Goal: Task Accomplishment & Management: Manage account settings

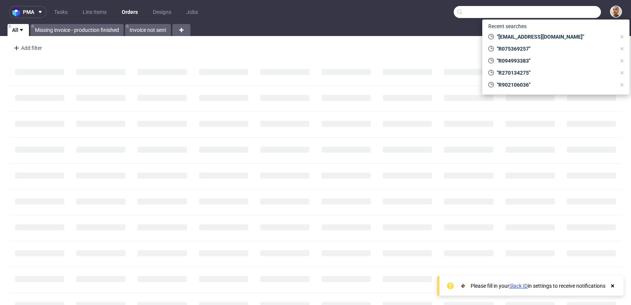
click at [562, 16] on input "text" at bounding box center [527, 12] width 147 height 12
paste input "1Z5A15800491769694"
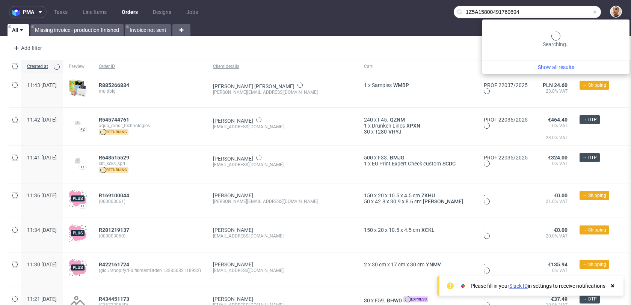
type input "1Z5A15800491769694"
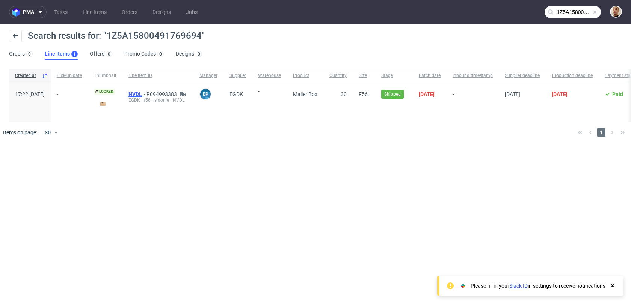
click at [146, 95] on span "NVDL" at bounding box center [137, 94] width 18 height 6
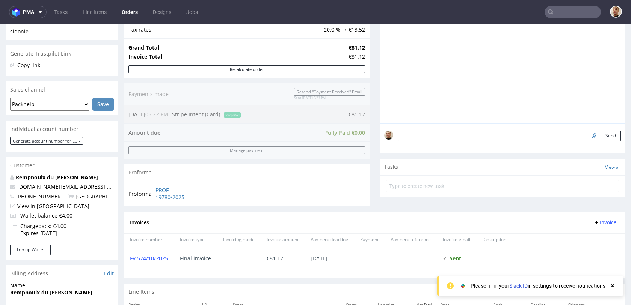
scroll to position [110, 0]
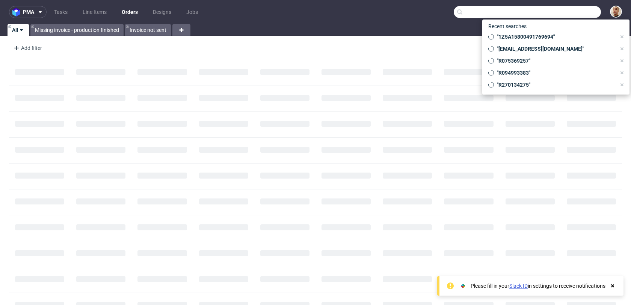
click at [593, 15] on input "text" at bounding box center [527, 12] width 147 height 12
paste input "R326998267"
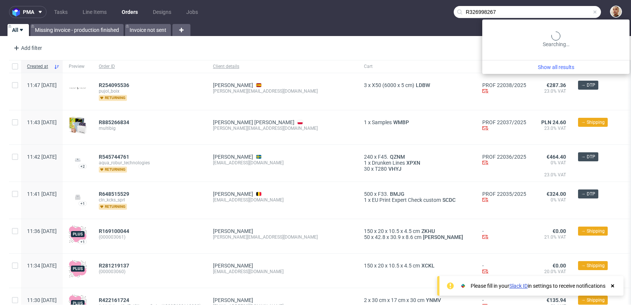
type input "R326998267"
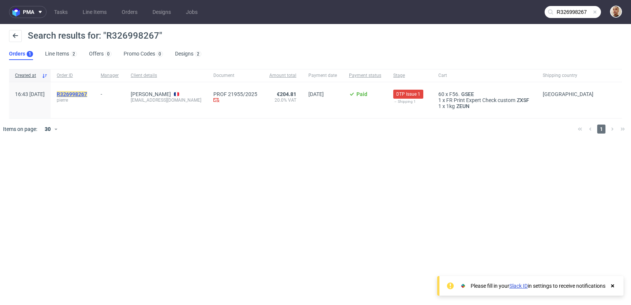
click at [87, 94] on mark "R326998267" at bounding box center [72, 94] width 30 height 6
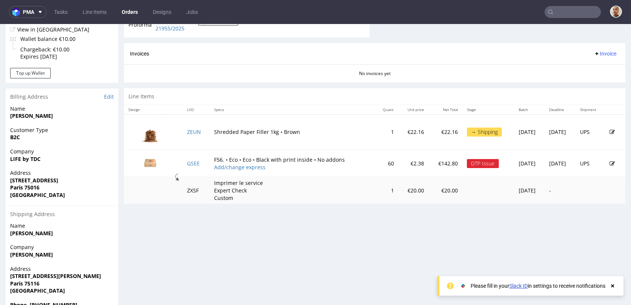
scroll to position [351, 0]
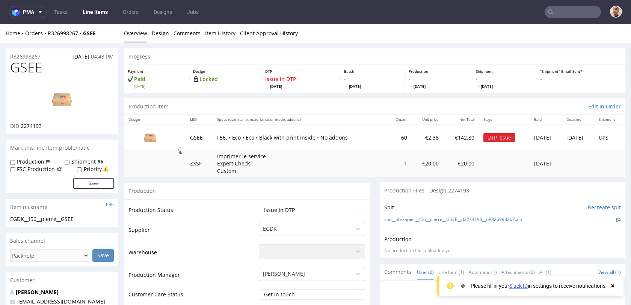
click at [64, 92] on img at bounding box center [62, 100] width 60 height 34
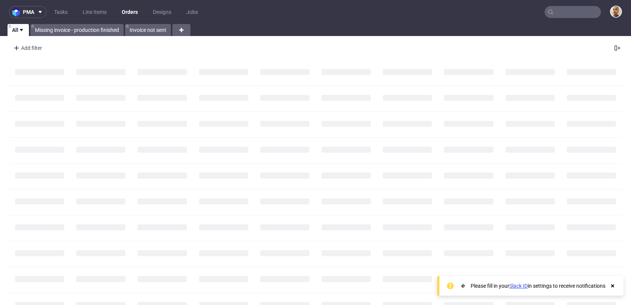
click at [558, 8] on input "text" at bounding box center [573, 12] width 56 height 12
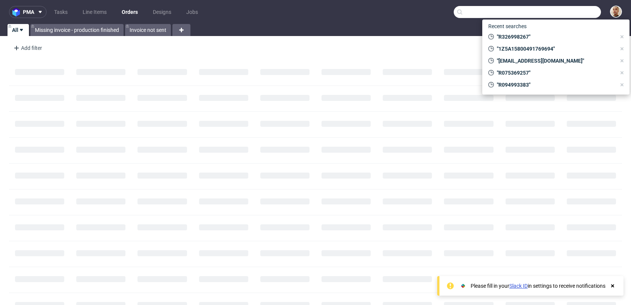
paste input "R480039384"
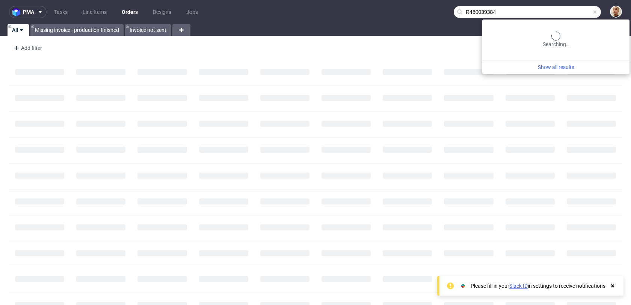
type input "R480039384"
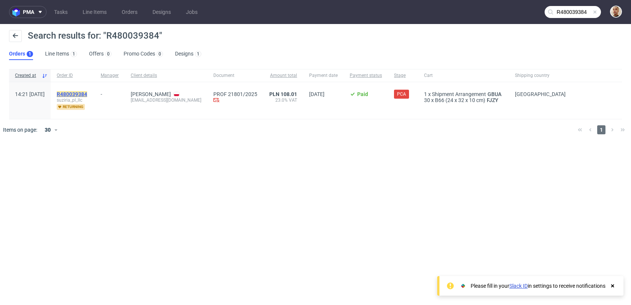
click at [87, 94] on mark "R480039384" at bounding box center [72, 94] width 30 height 6
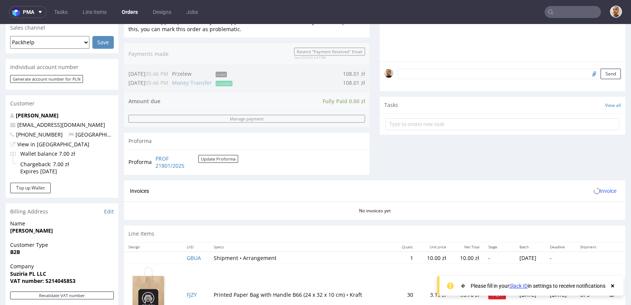
scroll to position [292, 0]
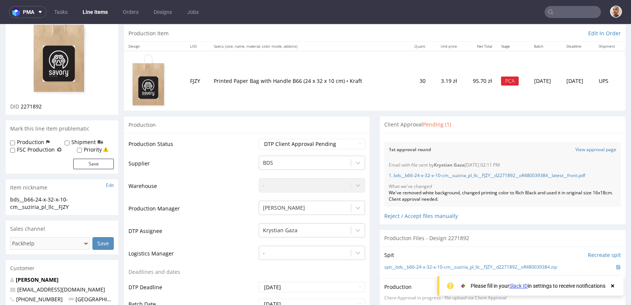
scroll to position [93, 0]
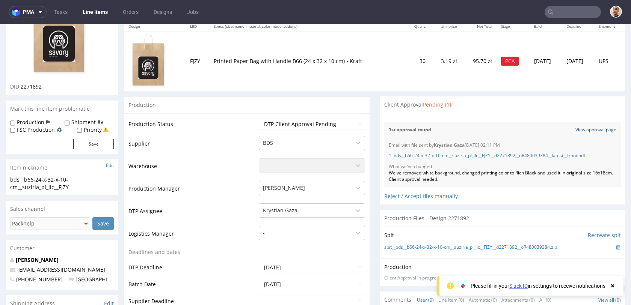
click at [575, 128] on link "View approval page" at bounding box center [595, 130] width 41 height 6
click at [527, 157] on link "1. bds__b66-24-x-32-x-10-cm__suziria_pl_llc__FJZY__d2271892__oR480039384__lates…" at bounding box center [487, 155] width 196 height 6
click at [557, 9] on input "text" at bounding box center [573, 12] width 56 height 12
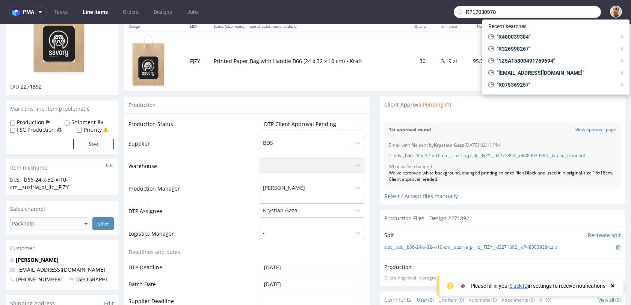
type input "R717030978"
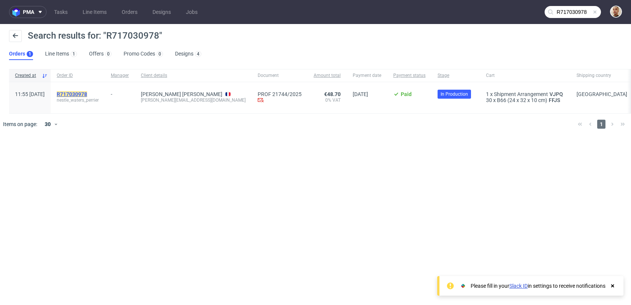
click at [83, 97] on mark "R717030978" at bounding box center [72, 94] width 30 height 6
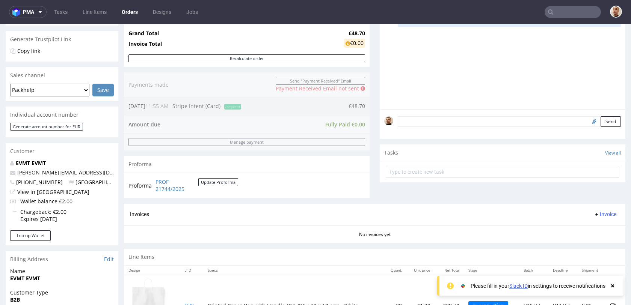
scroll to position [356, 0]
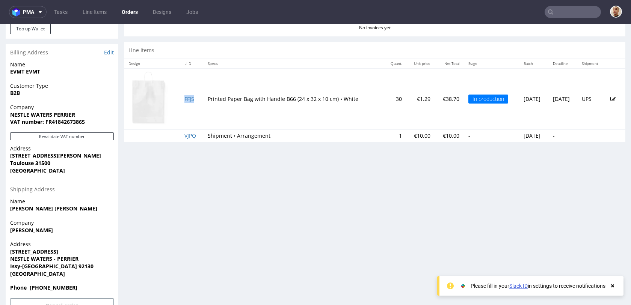
click at [193, 99] on td "FFJS" at bounding box center [191, 99] width 23 height 62
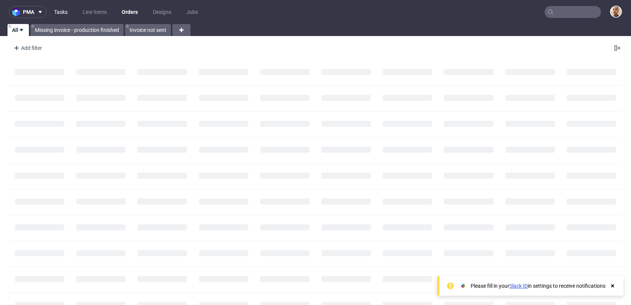
click at [66, 11] on link "Tasks" at bounding box center [61, 12] width 23 height 12
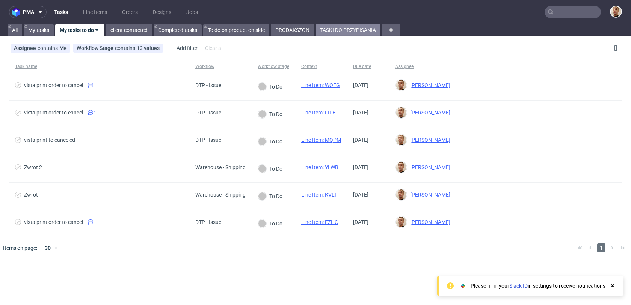
click at [342, 30] on link "TASKI DO PRZYPISANIA" at bounding box center [347, 30] width 65 height 12
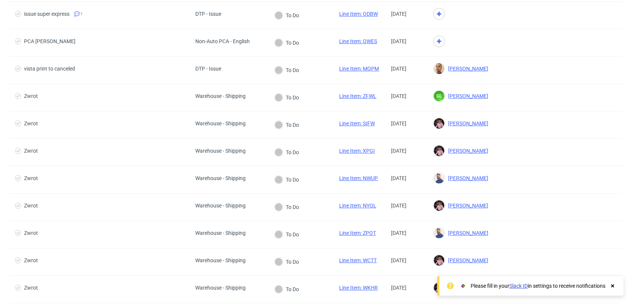
scroll to position [268, 0]
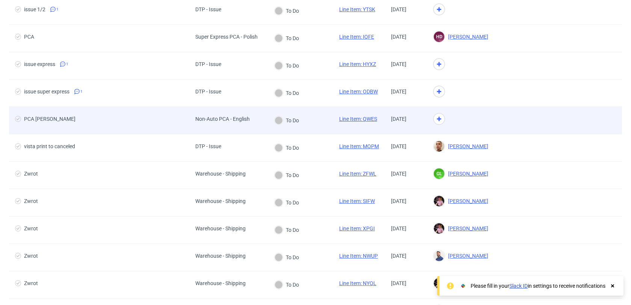
click at [316, 129] on div "To Do" at bounding box center [300, 120] width 65 height 27
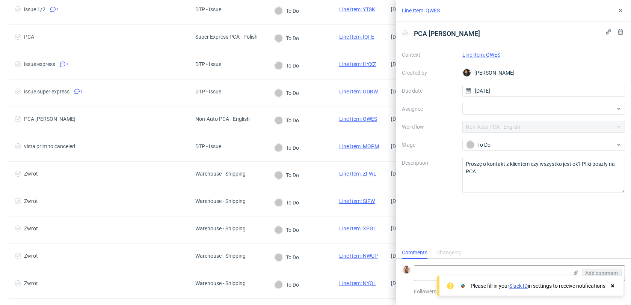
scroll to position [6, 0]
click at [488, 55] on link "Line Item: QWES" at bounding box center [481, 55] width 38 height 6
click at [473, 108] on div at bounding box center [543, 109] width 163 height 12
type input "bog"
click at [480, 127] on span "[PERSON_NAME]" at bounding box center [499, 126] width 40 height 8
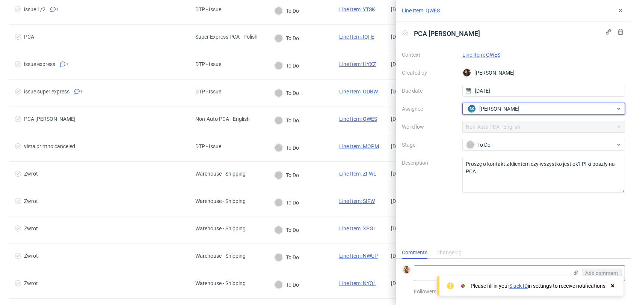
click at [530, 112] on div "BK Bogna Krystian" at bounding box center [541, 109] width 150 height 12
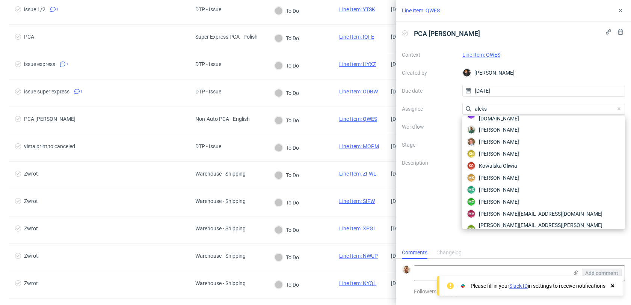
scroll to position [0, 0]
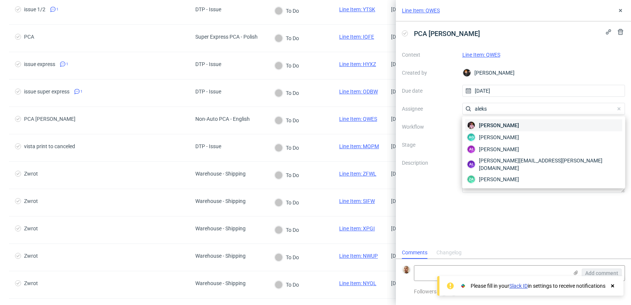
type input "aleks"
click at [531, 121] on div "[PERSON_NAME]" at bounding box center [543, 125] width 157 height 12
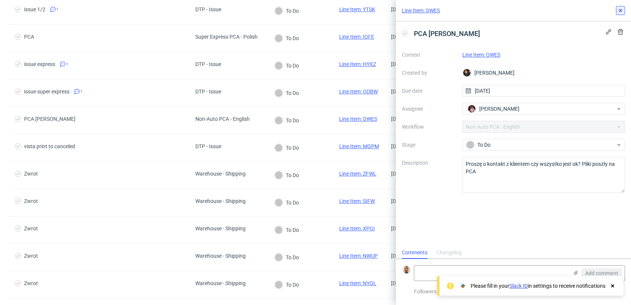
click at [623, 11] on icon at bounding box center [620, 11] width 6 height 6
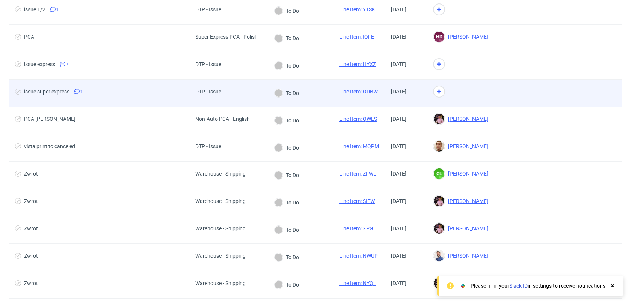
click at [494, 87] on div at bounding box center [460, 93] width 67 height 27
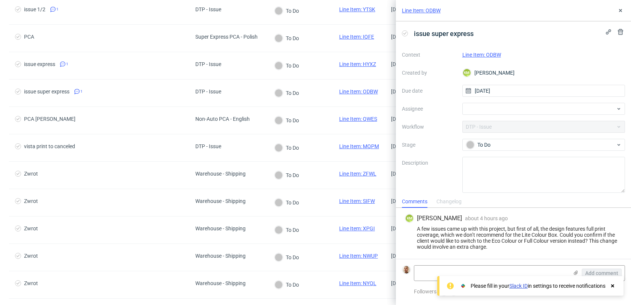
click at [487, 53] on link "Line Item: ODBW" at bounding box center [481, 55] width 39 height 6
click at [496, 109] on div at bounding box center [543, 109] width 163 height 12
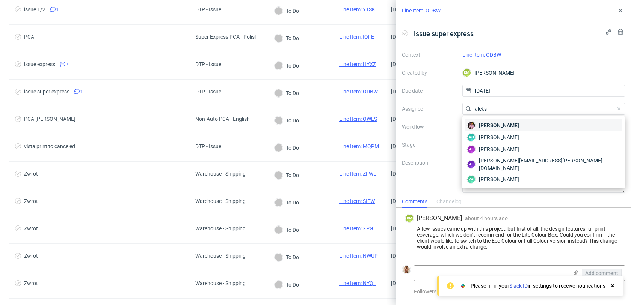
type input "aleks"
click at [496, 124] on span "Aleks Ziemkowski" at bounding box center [499, 126] width 40 height 8
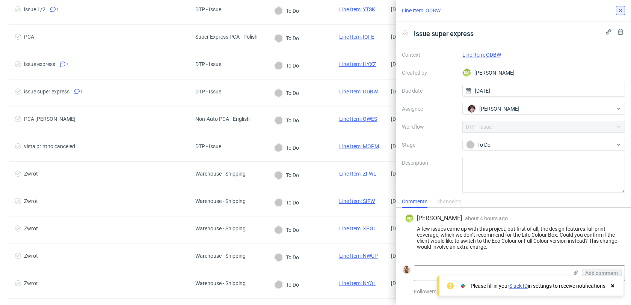
click at [620, 12] on icon at bounding box center [620, 11] width 6 height 6
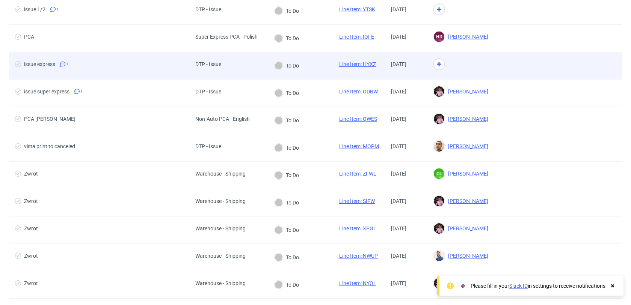
click at [494, 62] on div at bounding box center [460, 65] width 67 height 27
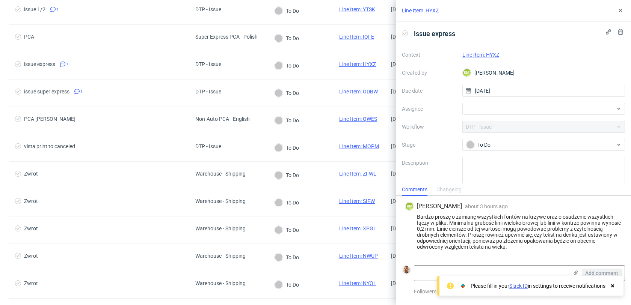
click at [470, 52] on link "Line Item: HYXZ" at bounding box center [480, 55] width 37 height 6
click at [487, 105] on div at bounding box center [543, 109] width 163 height 12
type input "bogna"
click at [490, 119] on div "BK Bogna Krystian" at bounding box center [543, 125] width 157 height 12
click at [620, 13] on icon at bounding box center [620, 11] width 6 height 6
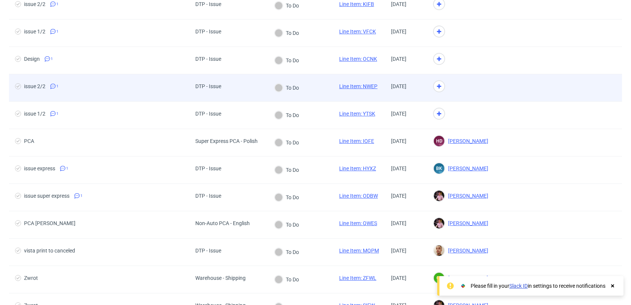
scroll to position [142, 0]
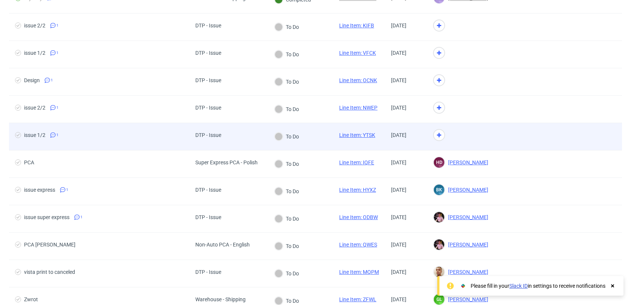
click at [470, 137] on div at bounding box center [460, 136] width 67 height 27
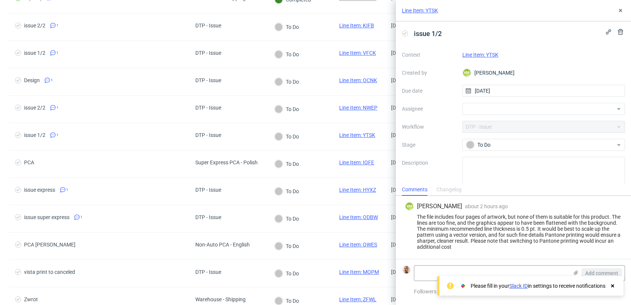
click at [484, 50] on div "Line Item: YTSK" at bounding box center [543, 54] width 163 height 9
click at [484, 54] on link "Line Item: YTSK" at bounding box center [480, 55] width 36 height 6
click at [501, 110] on div at bounding box center [543, 109] width 163 height 12
type input "rach"
click at [498, 127] on span "Michał Rachański" at bounding box center [499, 126] width 40 height 8
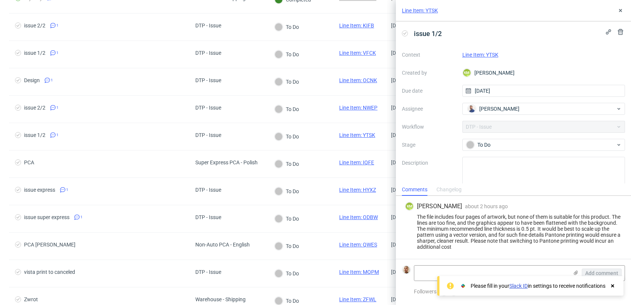
click at [622, 15] on div "Line Item: YTSK" at bounding box center [513, 10] width 235 height 21
click at [622, 9] on use at bounding box center [620, 10] width 3 height 3
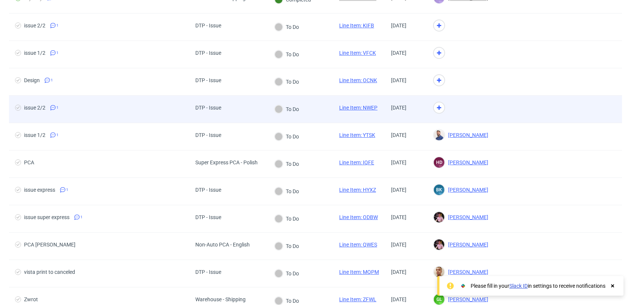
click at [475, 103] on div at bounding box center [460, 109] width 67 height 27
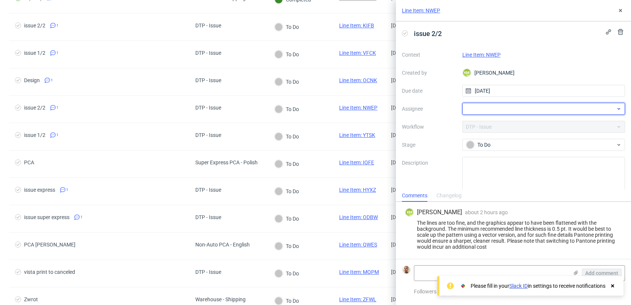
click at [474, 109] on div at bounding box center [543, 109] width 163 height 12
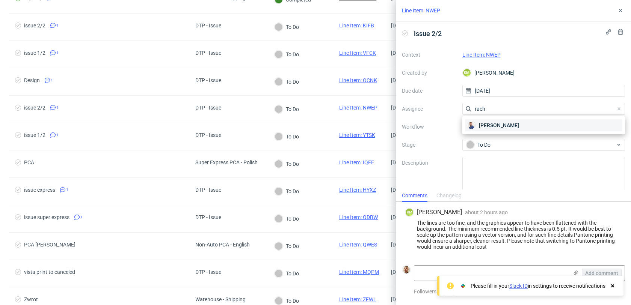
type input "rach"
click at [479, 125] on span "Michał Rachański" at bounding box center [499, 126] width 40 height 8
click at [619, 14] on button at bounding box center [620, 10] width 9 height 9
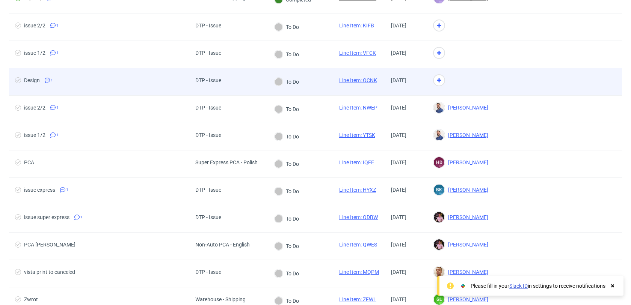
click at [474, 88] on div at bounding box center [460, 81] width 67 height 27
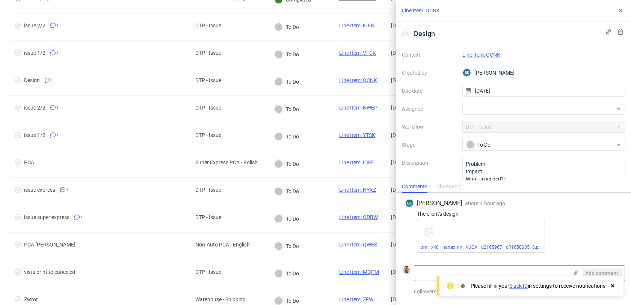
click at [474, 57] on link "Line Item: OCNK" at bounding box center [481, 55] width 38 height 6
click at [621, 7] on button at bounding box center [620, 10] width 9 height 9
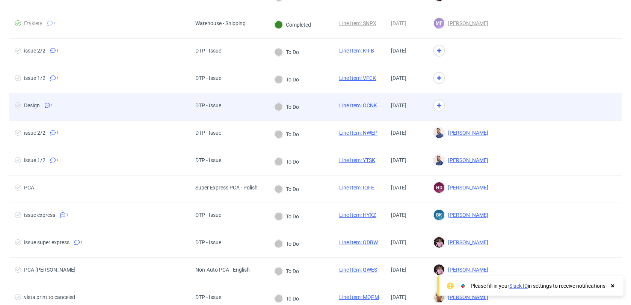
scroll to position [109, 0]
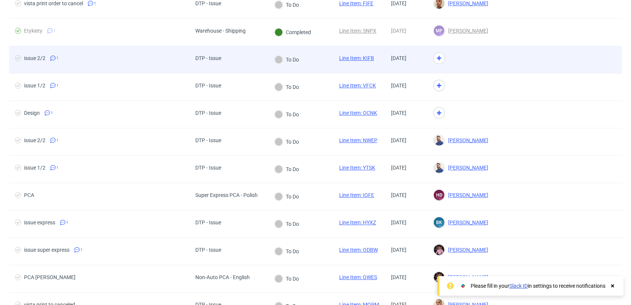
click at [511, 71] on div at bounding box center [558, 59] width 128 height 27
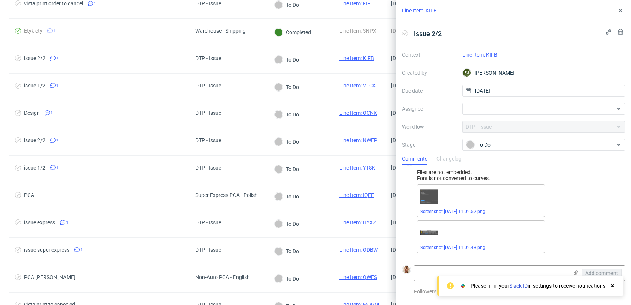
scroll to position [14, 0]
click at [622, 14] on button at bounding box center [620, 10] width 9 height 9
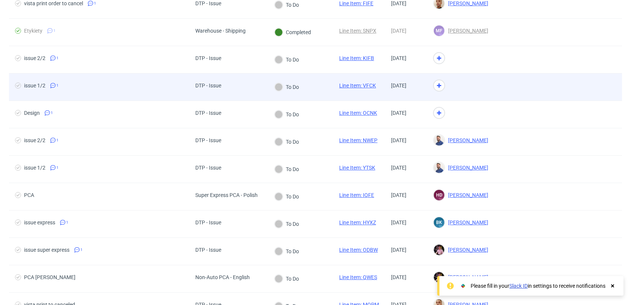
click at [507, 87] on div at bounding box center [558, 87] width 128 height 27
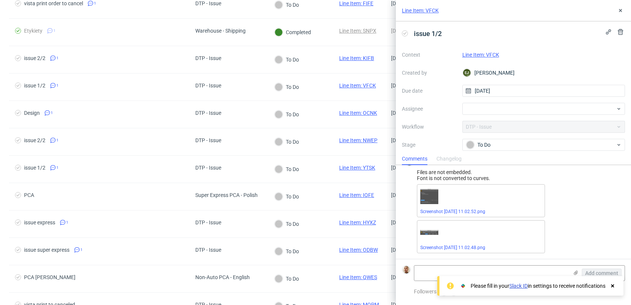
scroll to position [14, 0]
click at [472, 55] on link "Line Item: VFCK" at bounding box center [480, 55] width 37 height 6
click at [476, 110] on div at bounding box center [543, 109] width 163 height 12
type input "guil"
click at [491, 128] on span "Guillaume Leroux" at bounding box center [499, 126] width 40 height 8
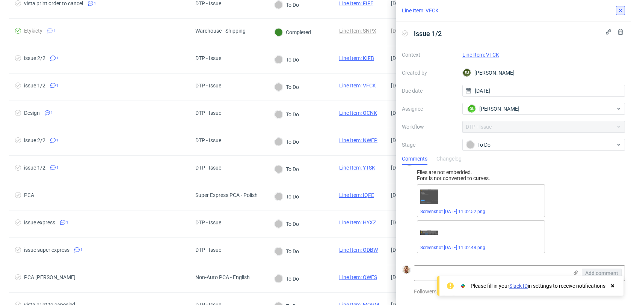
click at [617, 14] on button at bounding box center [620, 10] width 9 height 9
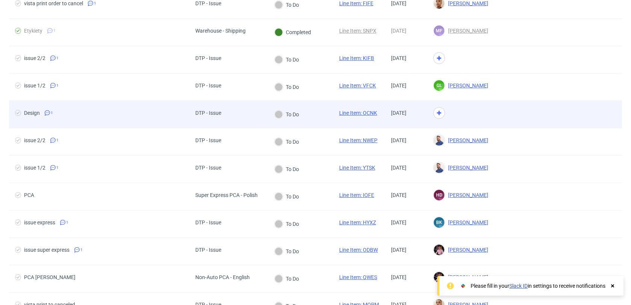
click at [485, 118] on div at bounding box center [460, 114] width 67 height 27
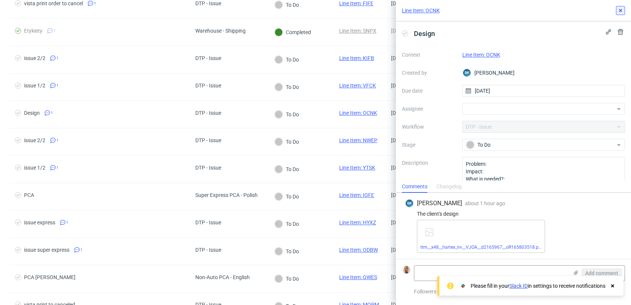
click at [619, 11] on icon at bounding box center [620, 11] width 6 height 6
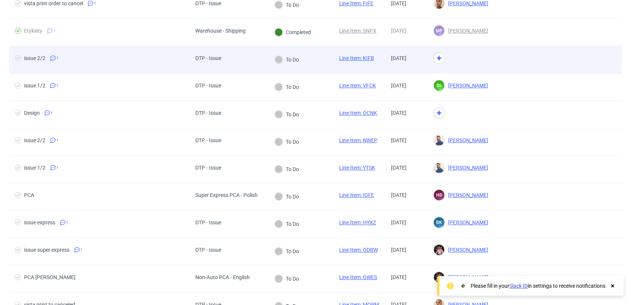
click at [477, 56] on div at bounding box center [460, 59] width 67 height 27
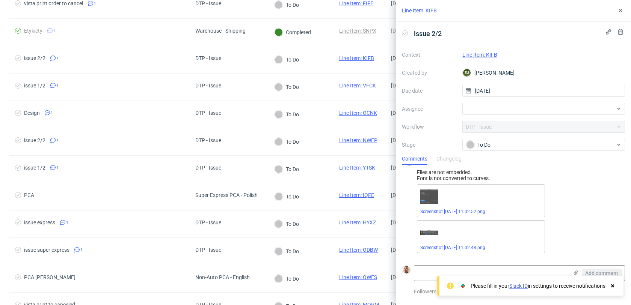
scroll to position [14, 0]
click at [468, 53] on link "Line Item: KIFB" at bounding box center [479, 55] width 35 height 6
click at [492, 104] on div at bounding box center [543, 109] width 163 height 12
type input "guil"
click at [488, 125] on span "Guillaume Leroux" at bounding box center [499, 126] width 40 height 8
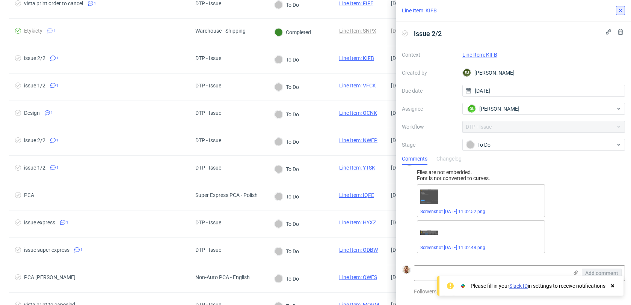
click at [618, 11] on icon at bounding box center [620, 11] width 6 height 6
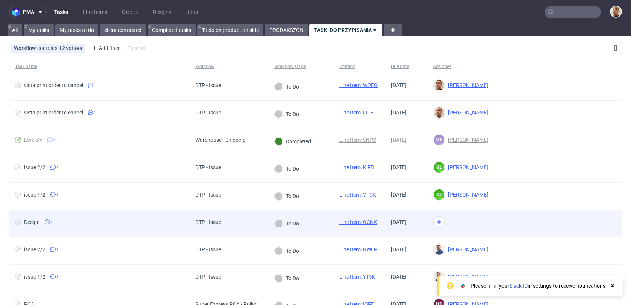
click at [465, 219] on div at bounding box center [460, 223] width 67 height 27
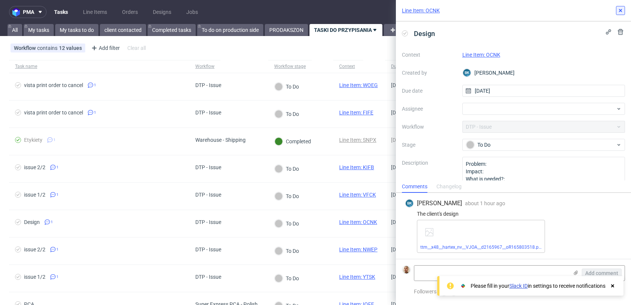
click at [621, 9] on icon at bounding box center [620, 11] width 6 height 6
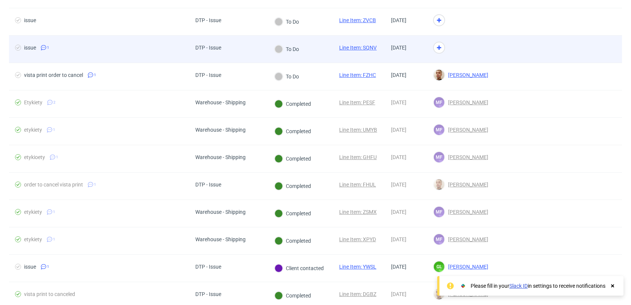
scroll to position [928, 0]
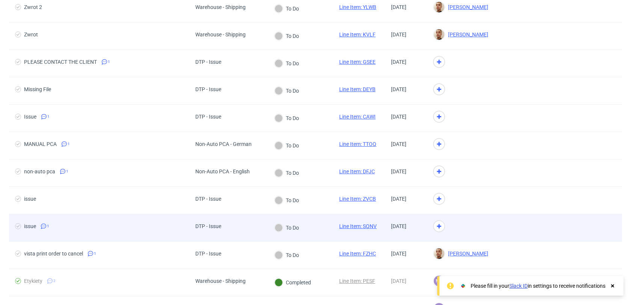
click at [475, 225] on div at bounding box center [460, 227] width 67 height 27
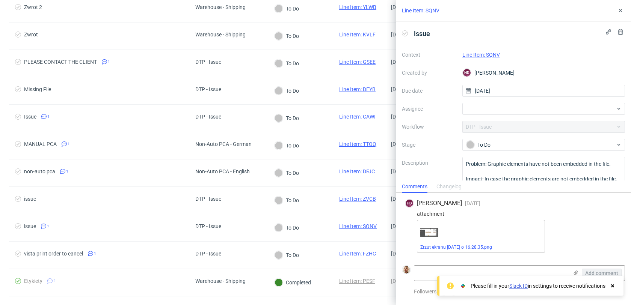
click at [497, 53] on link "Line Item: SQNV" at bounding box center [481, 55] width 38 height 6
click at [472, 108] on div at bounding box center [543, 109] width 163 height 12
type input "gui"
click at [472, 126] on figcaption "GL" at bounding box center [472, 126] width 8 height 8
click at [617, 7] on button at bounding box center [620, 10] width 9 height 9
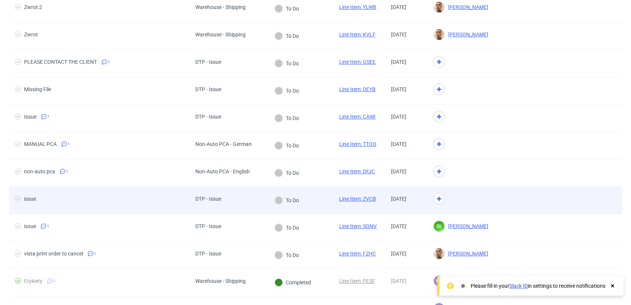
click at [460, 197] on div at bounding box center [460, 200] width 67 height 27
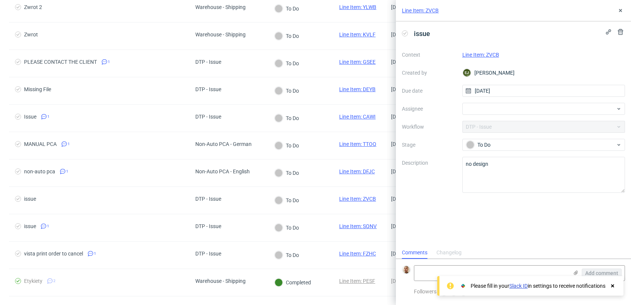
scroll to position [6, 0]
click at [483, 56] on link "Line Item: ZVCB" at bounding box center [480, 55] width 37 height 6
click at [492, 103] on div "Context Line Item: ZVCB Created by EJ Elżbieta Jelińska Due date 10/10/2025 Ass…" at bounding box center [513, 121] width 223 height 144
click at [492, 106] on div at bounding box center [543, 109] width 163 height 12
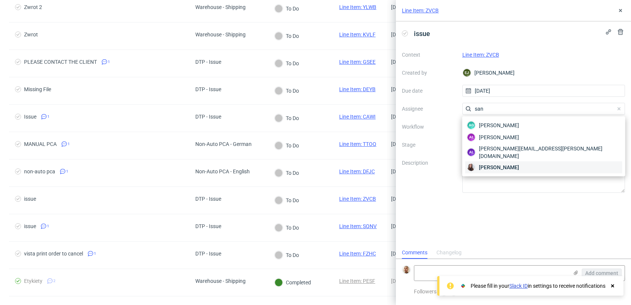
type input "san"
click at [493, 162] on div "Sandra Beśka" at bounding box center [543, 168] width 157 height 12
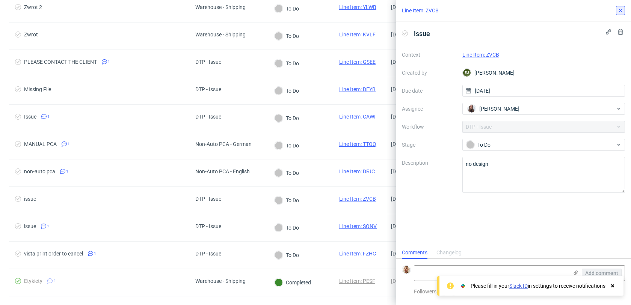
click at [619, 10] on use at bounding box center [620, 10] width 3 height 3
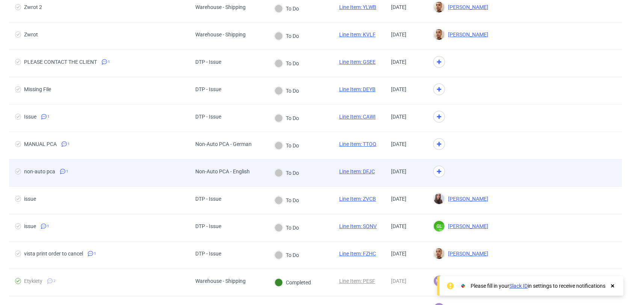
click at [463, 178] on div at bounding box center [460, 173] width 67 height 27
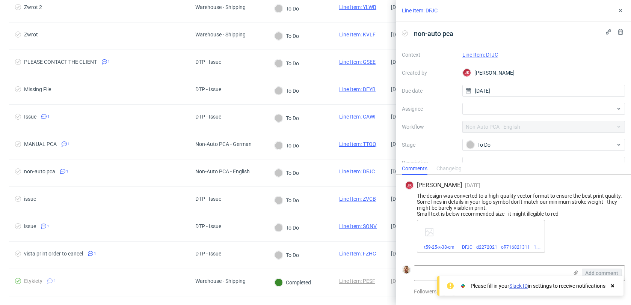
click at [486, 55] on link "Line Item: DFJC" at bounding box center [480, 55] width 36 height 6
click at [479, 109] on div at bounding box center [543, 109] width 163 height 12
type input "matt"
click at [488, 124] on span "Matteo Corsico" at bounding box center [499, 126] width 40 height 8
click at [622, 6] on button at bounding box center [620, 10] width 9 height 9
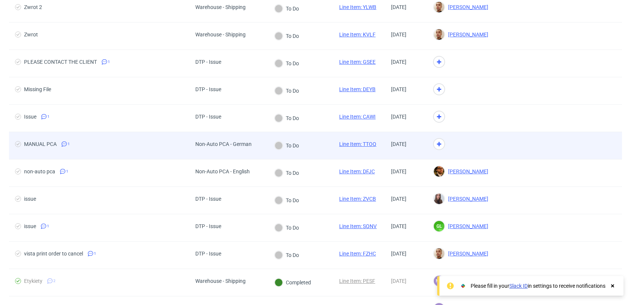
click at [483, 148] on div at bounding box center [460, 145] width 67 height 27
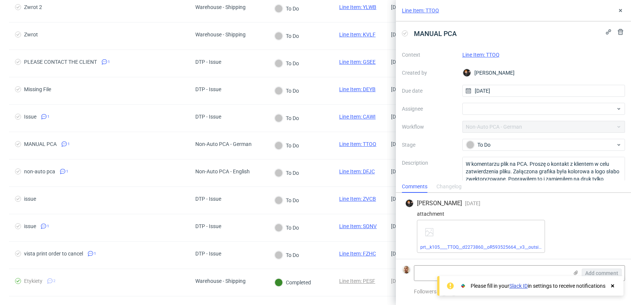
click at [485, 53] on link "Line Item: TTOQ" at bounding box center [480, 55] width 37 height 6
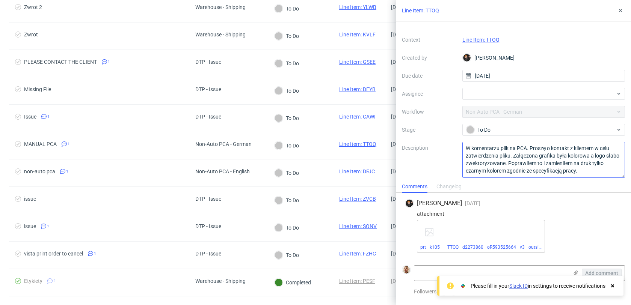
scroll to position [18, 0]
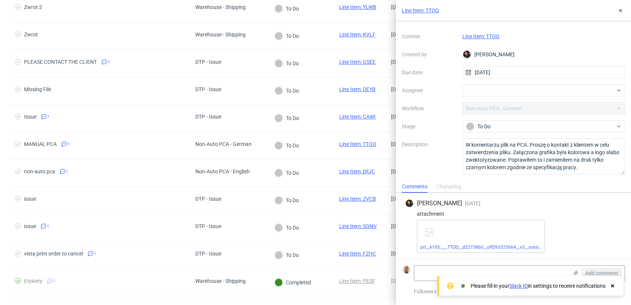
click at [613, 287] on use at bounding box center [612, 286] width 3 height 3
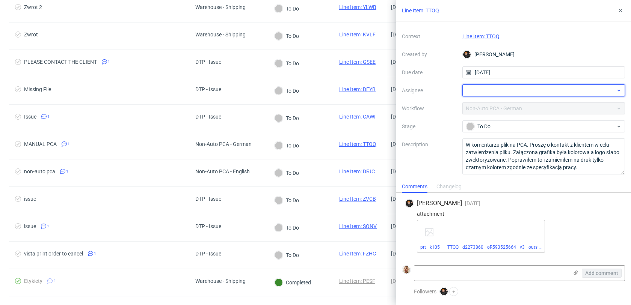
click at [473, 85] on div at bounding box center [543, 91] width 163 height 12
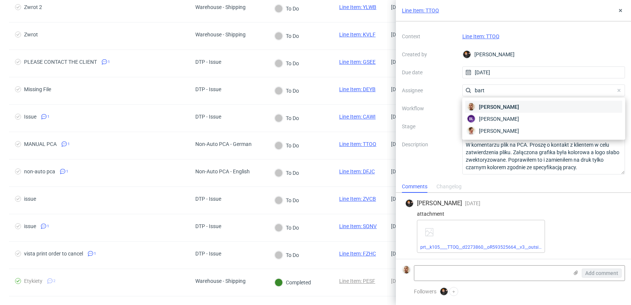
type input "bart"
click at [477, 104] on div "Bartłomiej Leśniczuk" at bounding box center [543, 107] width 157 height 12
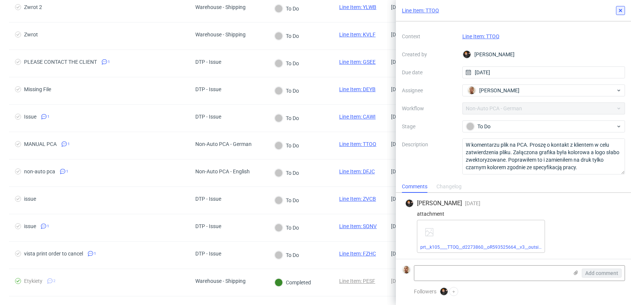
click at [616, 12] on button at bounding box center [620, 10] width 9 height 9
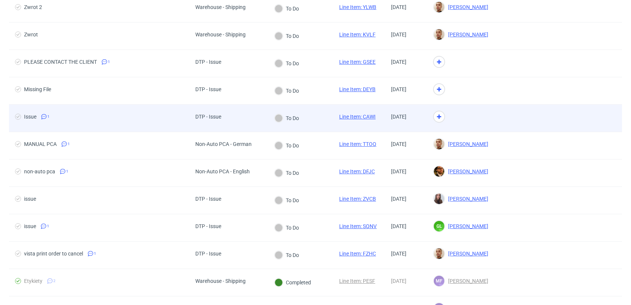
click at [480, 121] on div at bounding box center [460, 118] width 67 height 27
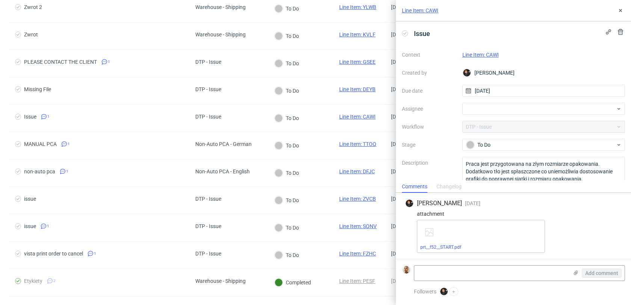
click at [491, 55] on link "Line Item: CAWI" at bounding box center [480, 55] width 36 height 6
click at [501, 109] on div at bounding box center [543, 109] width 163 height 12
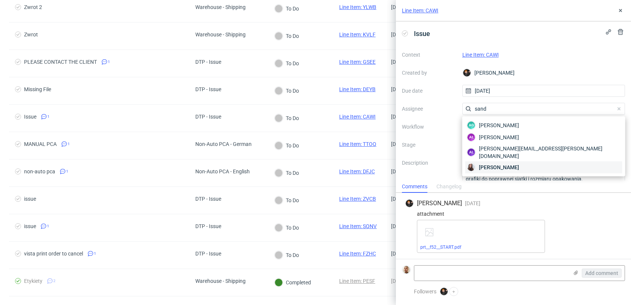
type input "sand"
click at [508, 164] on span "Sandra Beśka" at bounding box center [499, 168] width 40 height 8
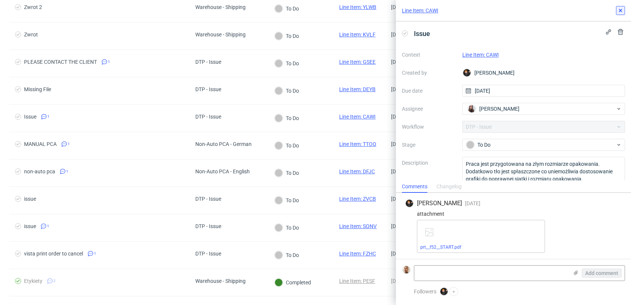
click at [623, 9] on icon at bounding box center [620, 11] width 6 height 6
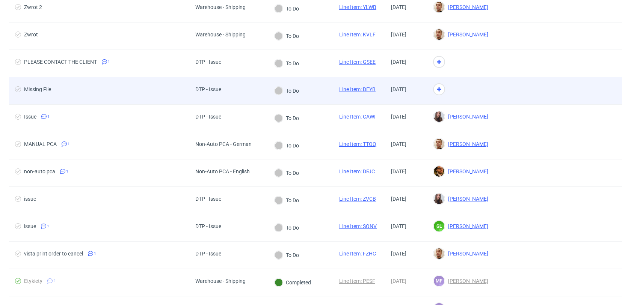
click at [494, 91] on div at bounding box center [460, 90] width 67 height 27
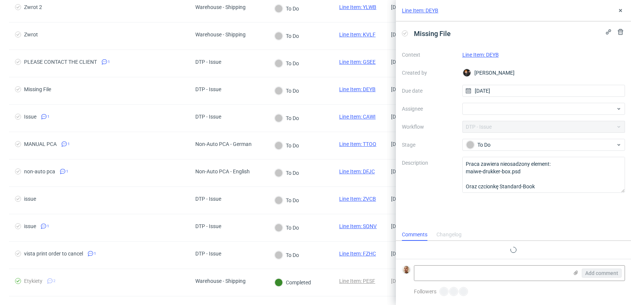
scroll to position [6, 0]
click at [478, 55] on link "Line Item: DEYB" at bounding box center [480, 55] width 36 height 6
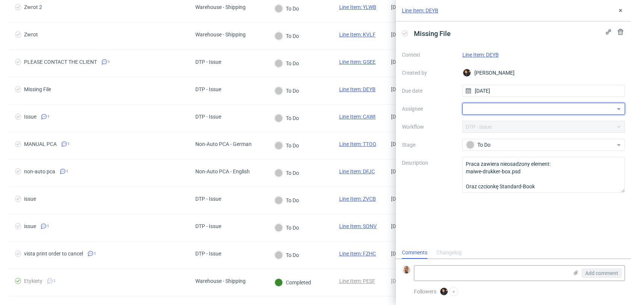
click at [496, 110] on div at bounding box center [543, 109] width 163 height 12
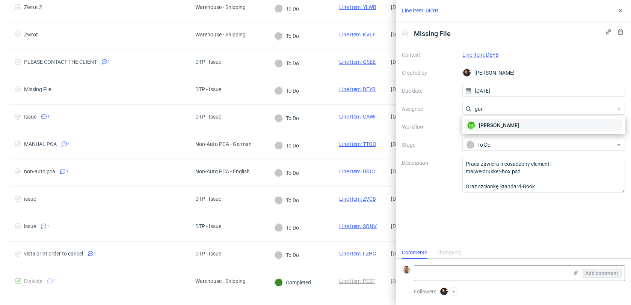
type input "gui"
click at [498, 124] on span "Guillaume Leroux" at bounding box center [499, 126] width 40 height 8
click at [620, 14] on button at bounding box center [620, 10] width 9 height 9
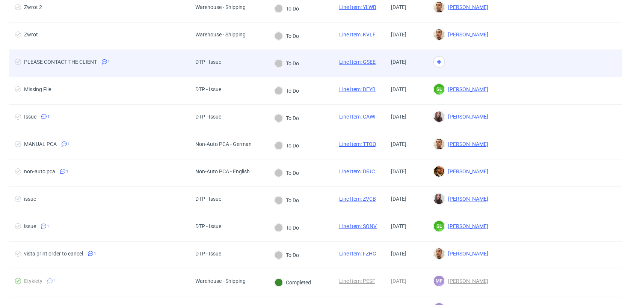
click at [515, 65] on div at bounding box center [558, 63] width 128 height 27
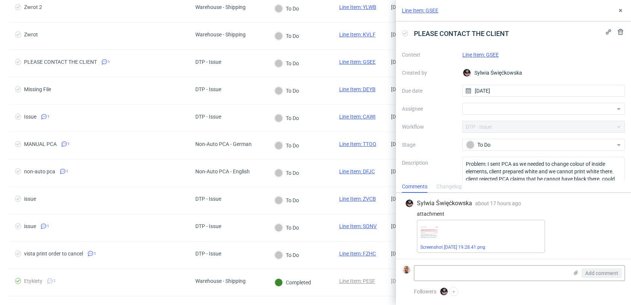
click at [488, 53] on link "Line Item: GSEE" at bounding box center [480, 55] width 36 height 6
click at [498, 109] on div at bounding box center [543, 109] width 163 height 12
type input "gui"
click at [499, 124] on span "Guillaume Leroux" at bounding box center [499, 126] width 40 height 8
click at [619, 11] on icon at bounding box center [620, 11] width 6 height 6
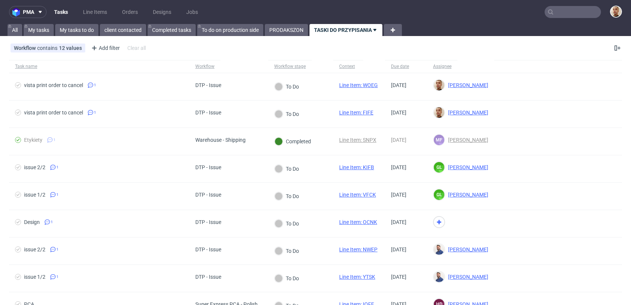
click at [86, 38] on div "pma Tasks Line Items Orders Designs Jobs All My tasks My tasks to do client con…" at bounding box center [315, 152] width 631 height 305
click at [86, 29] on link "My tasks to do" at bounding box center [76, 30] width 43 height 12
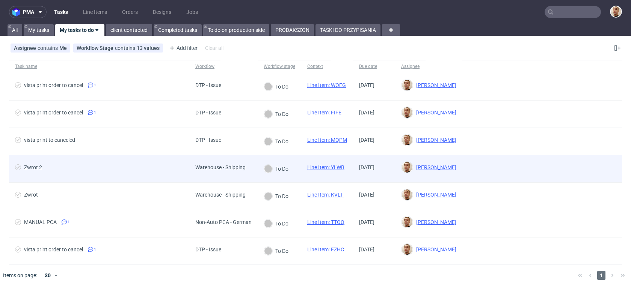
click at [47, 180] on div "Zwrot 2" at bounding box center [99, 168] width 180 height 27
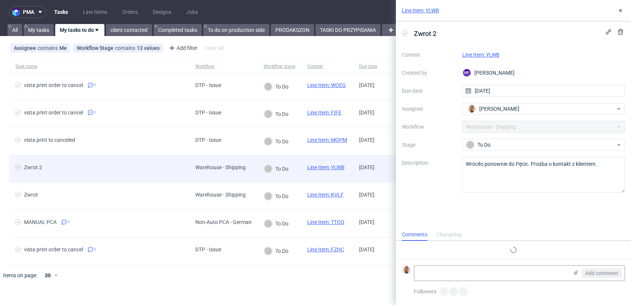
scroll to position [6, 0]
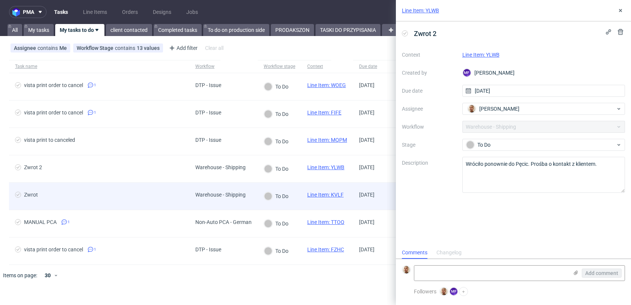
click at [54, 194] on span "Zwrot" at bounding box center [99, 196] width 168 height 9
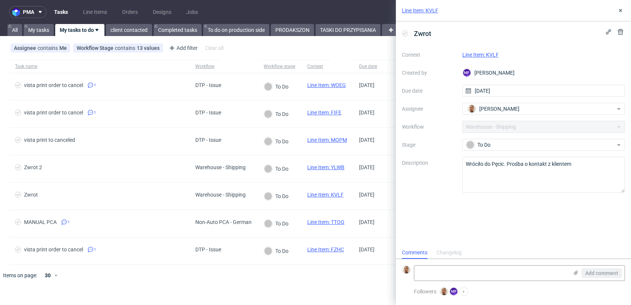
scroll to position [6, 0]
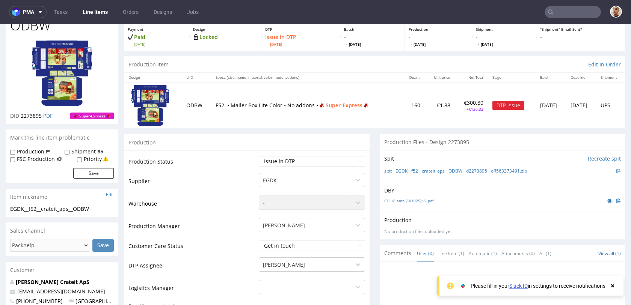
scroll to position [2, 0]
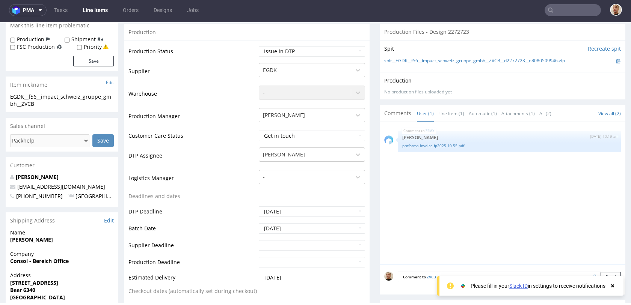
scroll to position [153, 0]
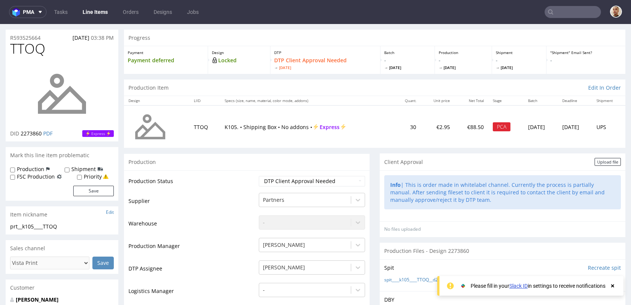
scroll to position [23, 0]
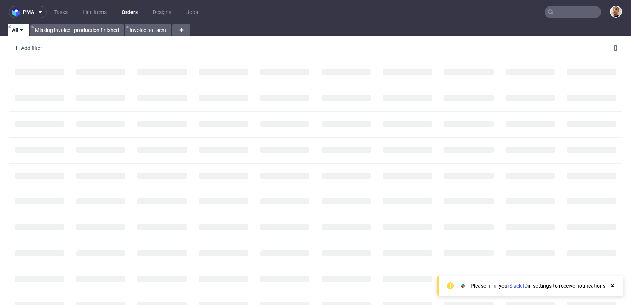
click at [569, 8] on input "text" at bounding box center [573, 12] width 56 height 12
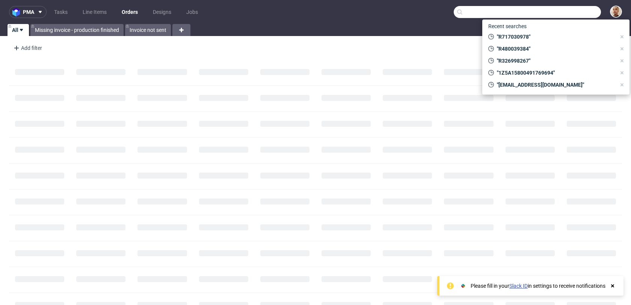
paste input "R311828051"
type input "R311828051"
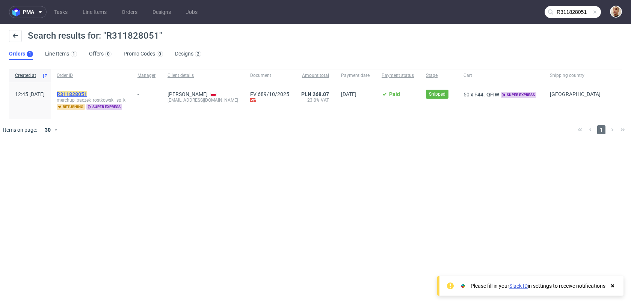
click at [87, 94] on mark "R311828051" at bounding box center [72, 94] width 30 height 6
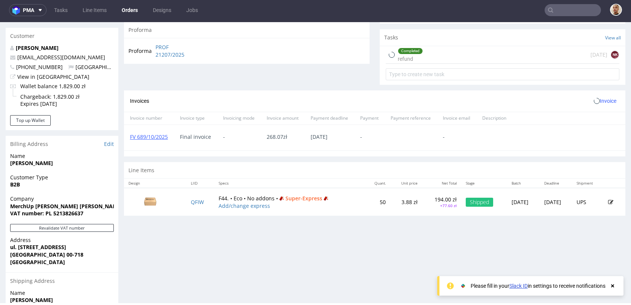
scroll to position [370, 0]
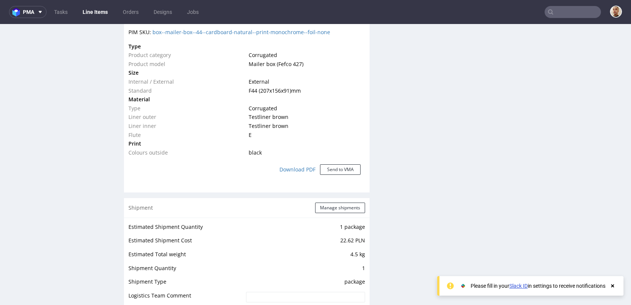
scroll to position [687, 0]
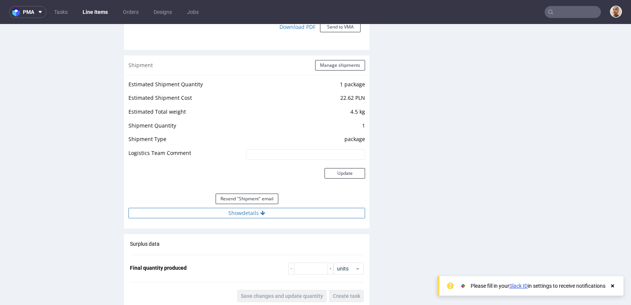
click at [284, 214] on button "Show details" at bounding box center [246, 213] width 237 height 11
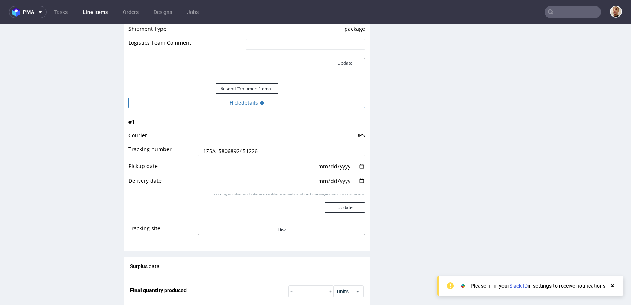
scroll to position [821, 0]
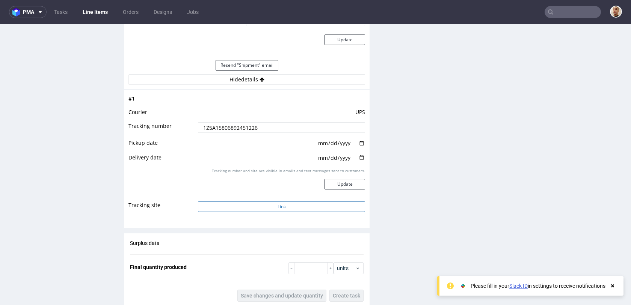
click at [280, 202] on button "Link" at bounding box center [281, 207] width 167 height 11
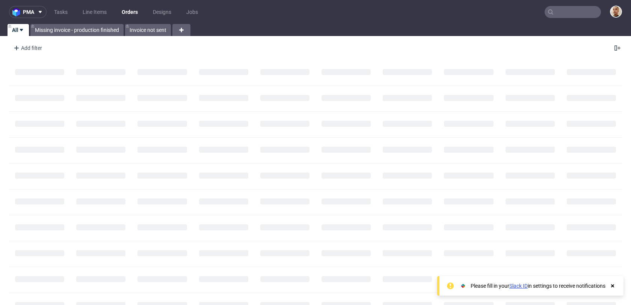
click at [554, 13] on input "text" at bounding box center [573, 12] width 56 height 12
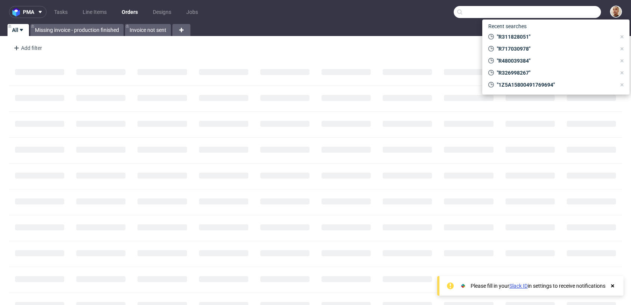
paste input "R848869752"
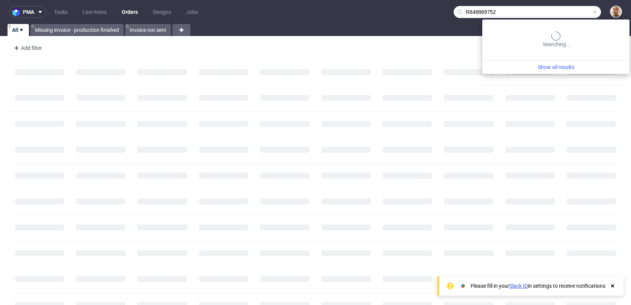
type input "R848869752"
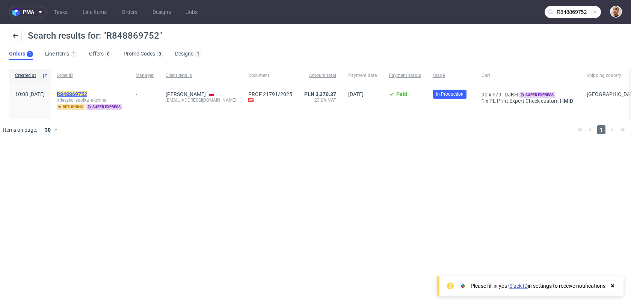
click at [87, 97] on mark "R848869752" at bounding box center [72, 94] width 30 height 6
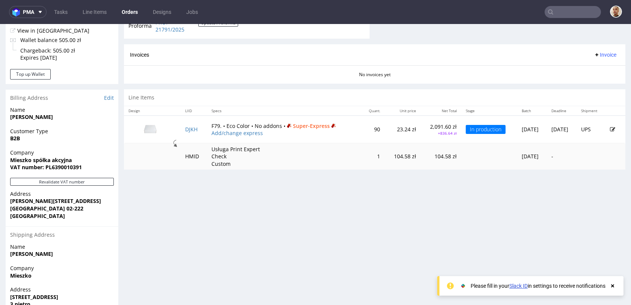
scroll to position [310, 0]
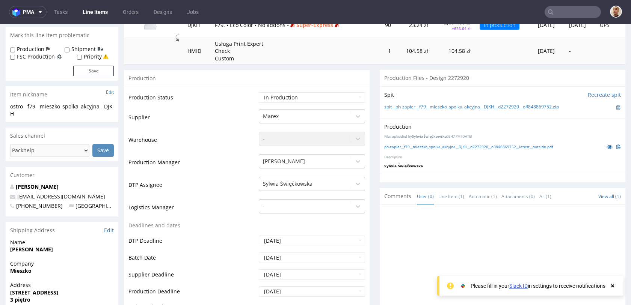
scroll to position [115, 0]
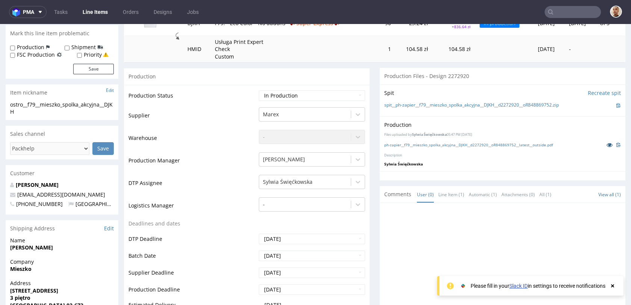
click at [607, 146] on icon at bounding box center [610, 144] width 6 height 5
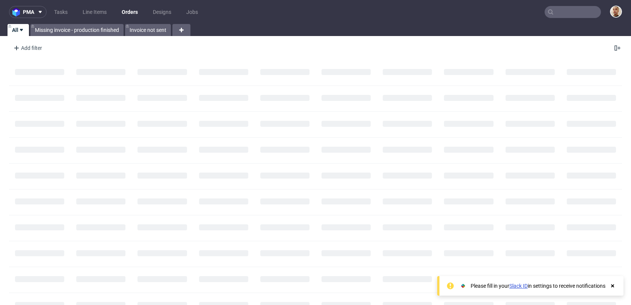
click at [560, 13] on input "text" at bounding box center [573, 12] width 56 height 12
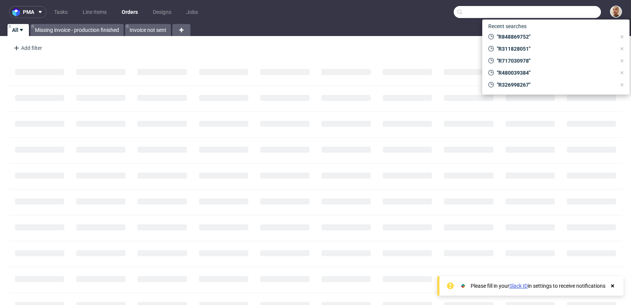
paste input "R544007696"
type input "R544007696"
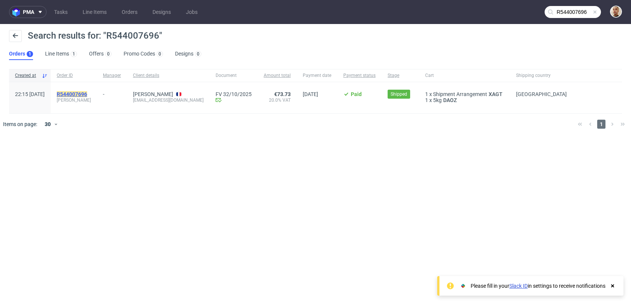
click at [87, 93] on mark "R544007696" at bounding box center [72, 94] width 30 height 6
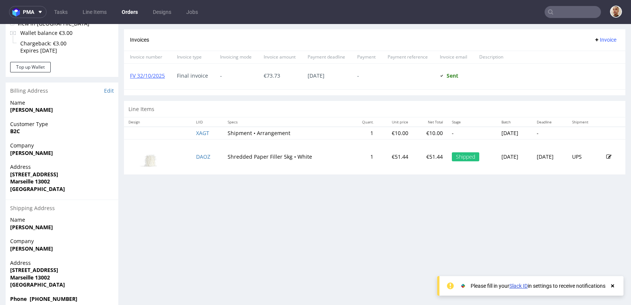
scroll to position [320, 0]
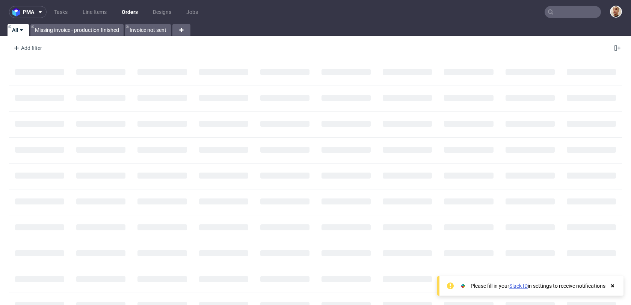
click at [566, 9] on input "text" at bounding box center [573, 12] width 56 height 12
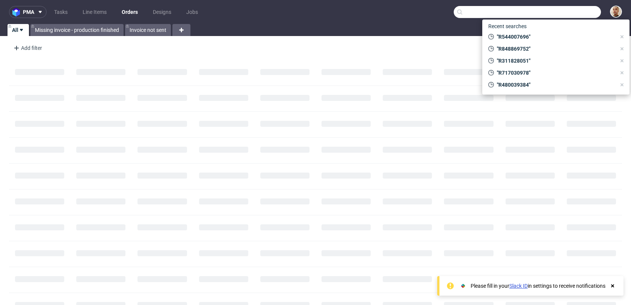
paste input "R848869752"
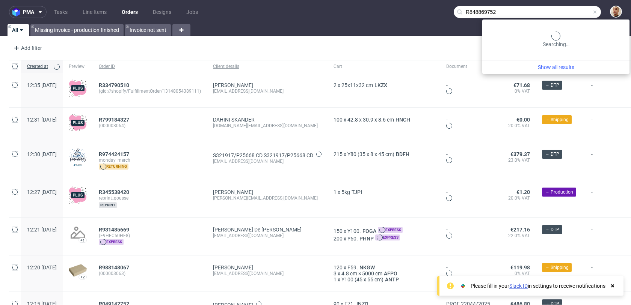
type input "R848869752"
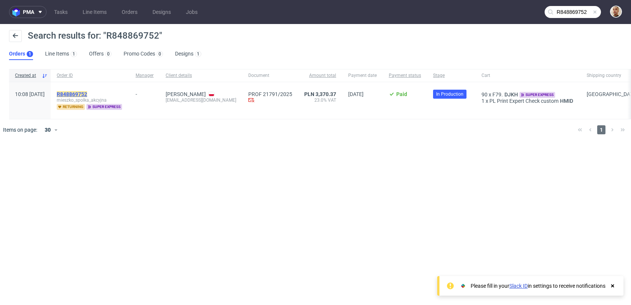
click at [87, 91] on mark "R848869752" at bounding box center [72, 94] width 30 height 6
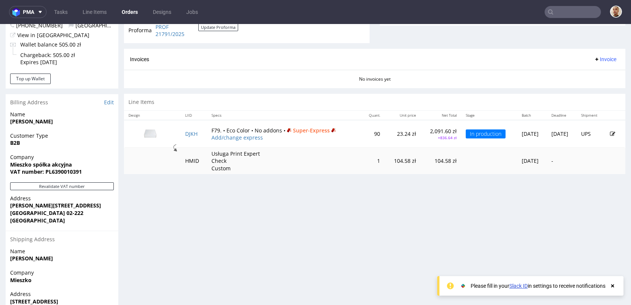
scroll to position [371, 0]
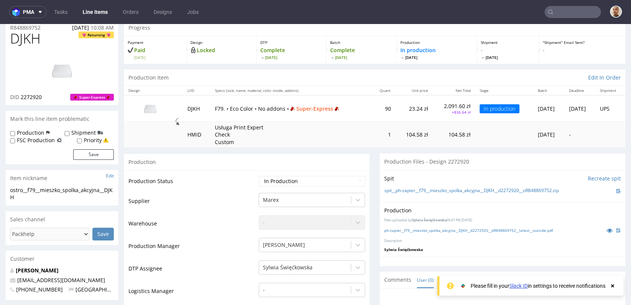
scroll to position [27, 0]
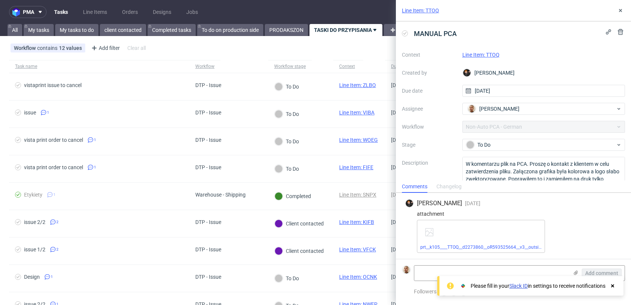
click at [474, 56] on link "Line Item: TTOQ" at bounding box center [480, 55] width 37 height 6
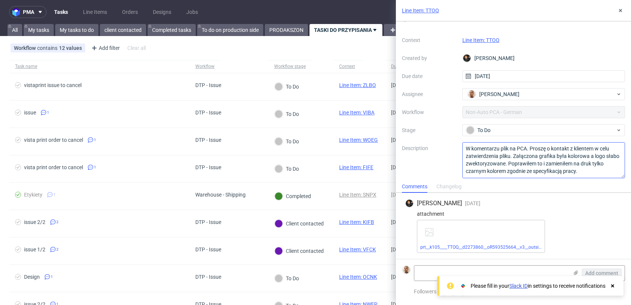
scroll to position [18, 0]
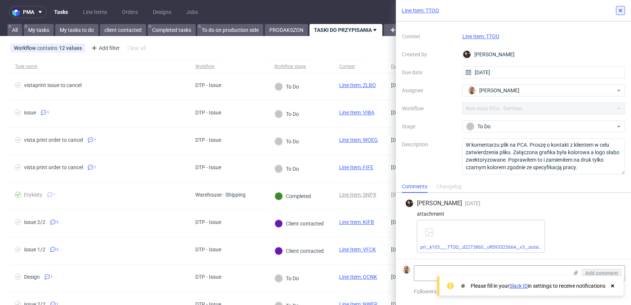
click at [620, 8] on icon at bounding box center [620, 11] width 6 height 6
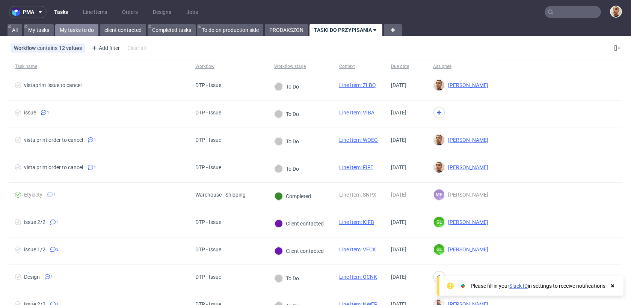
click at [83, 31] on link "My tasks to do" at bounding box center [76, 30] width 43 height 12
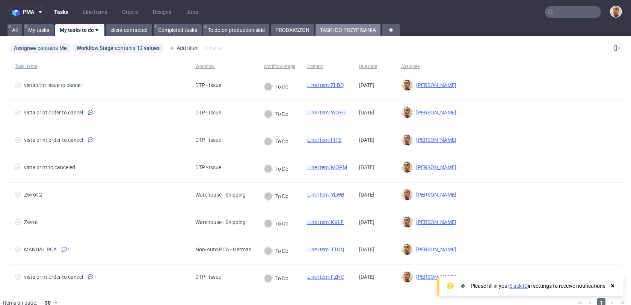
click at [340, 32] on link "TASKI DO PRZYPISANIA" at bounding box center [347, 30] width 65 height 12
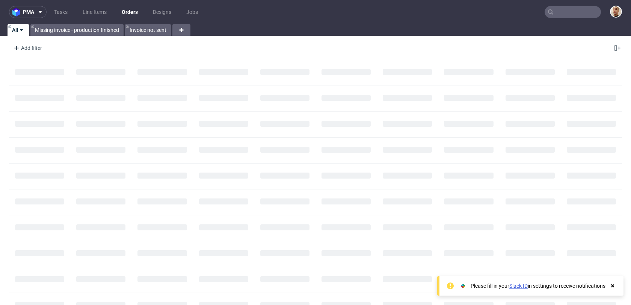
click at [571, 7] on input "text" at bounding box center [573, 12] width 56 height 12
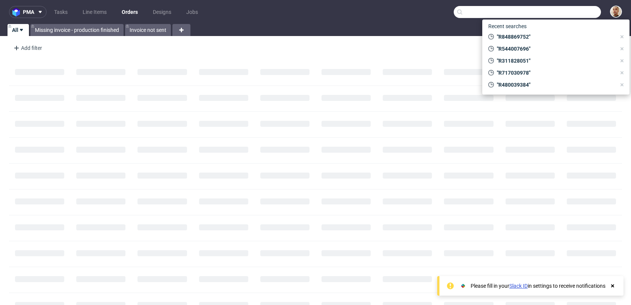
paste input "R075369257"
type input "R075369257"
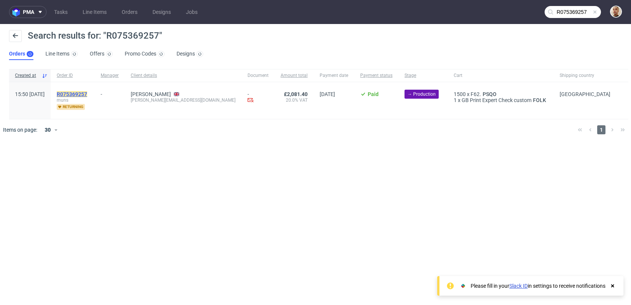
click at [87, 92] on mark "R075369257" at bounding box center [72, 94] width 30 height 6
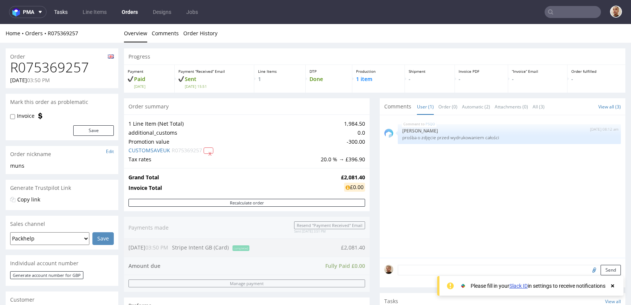
click at [58, 9] on link "Tasks" at bounding box center [61, 12] width 23 height 12
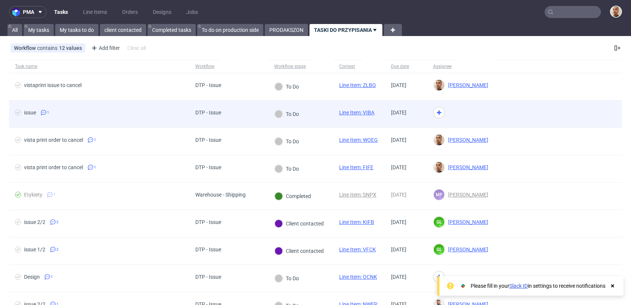
click at [299, 116] on div "To Do" at bounding box center [287, 114] width 24 height 8
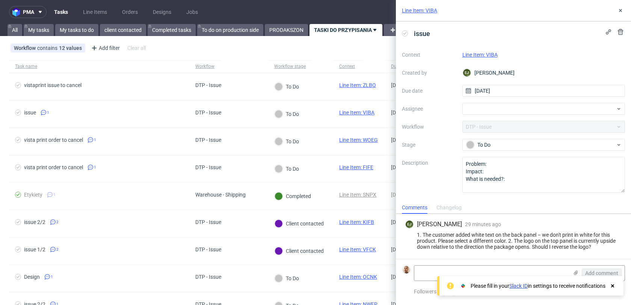
click at [486, 54] on link "Line Item: VIBA" at bounding box center [479, 55] width 35 height 6
click at [495, 111] on div at bounding box center [543, 109] width 163 height 12
type input "matt"
click at [496, 122] on span "Matteo Corsico" at bounding box center [499, 126] width 40 height 8
click at [618, 9] on icon at bounding box center [620, 11] width 6 height 6
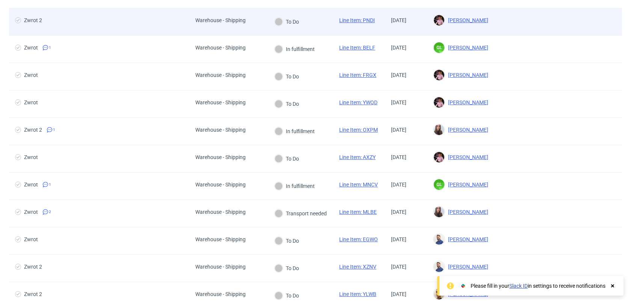
scroll to position [713, 0]
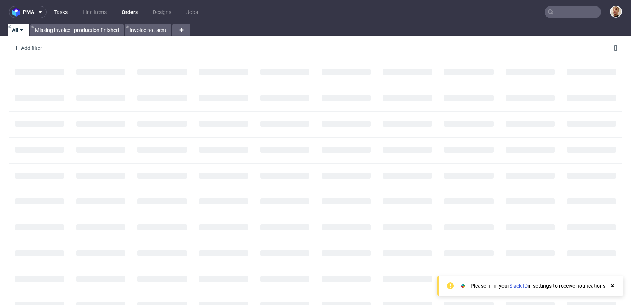
click at [65, 9] on link "Tasks" at bounding box center [61, 12] width 23 height 12
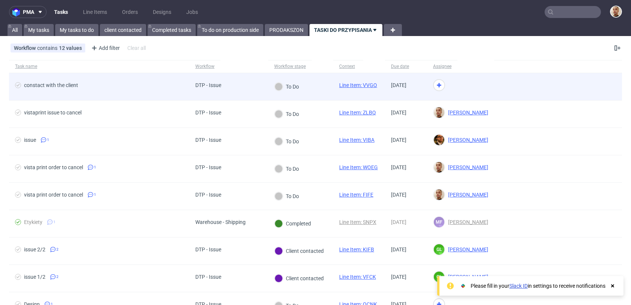
click at [254, 86] on div "DTP - Issue" at bounding box center [228, 86] width 79 height 27
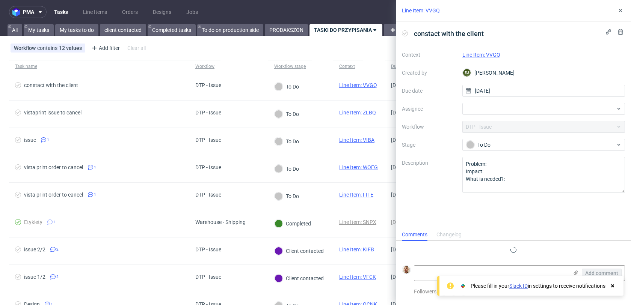
scroll to position [6, 0]
click at [479, 57] on link "Line Item: VVGQ" at bounding box center [481, 55] width 38 height 6
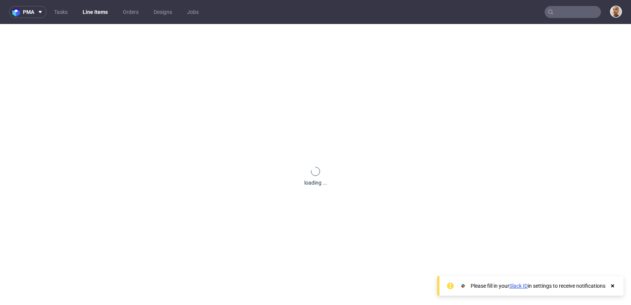
scroll to position [32, 0]
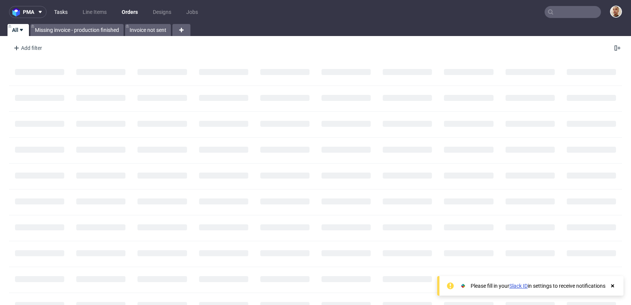
click at [65, 12] on link "Tasks" at bounding box center [61, 12] width 23 height 12
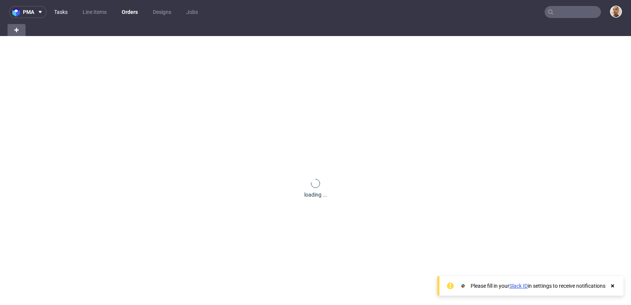
click at [57, 10] on link "Tasks" at bounding box center [61, 12] width 23 height 12
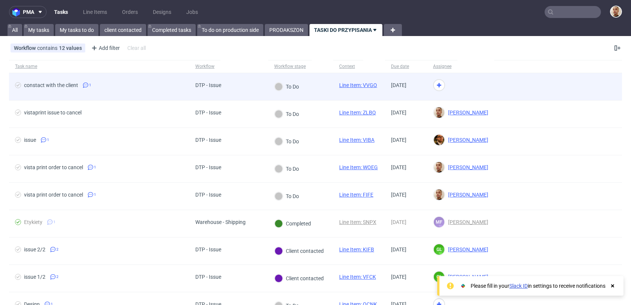
click at [312, 98] on div "To Do" at bounding box center [300, 86] width 65 height 27
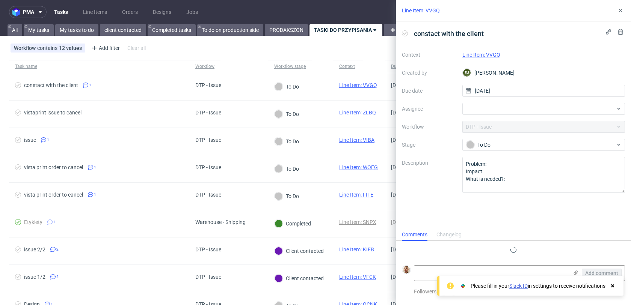
click at [491, 56] on link "Line Item: VVGQ" at bounding box center [481, 55] width 38 height 6
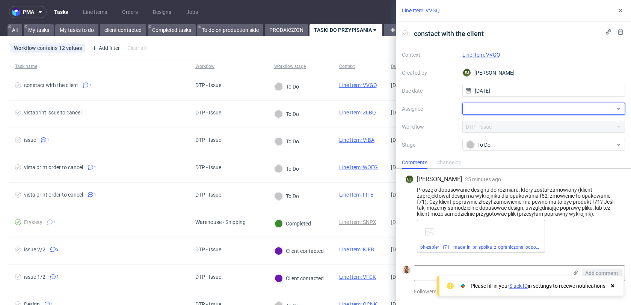
click at [469, 109] on div at bounding box center [543, 109] width 163 height 12
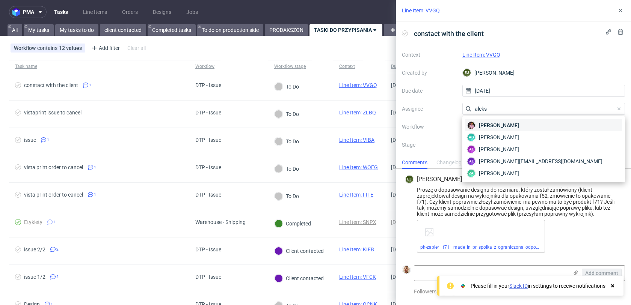
type input "aleks"
click at [471, 121] on div "[PERSON_NAME]" at bounding box center [543, 125] width 157 height 12
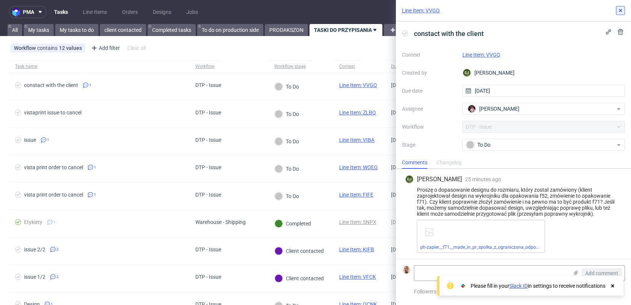
click at [623, 12] on icon at bounding box center [620, 11] width 6 height 6
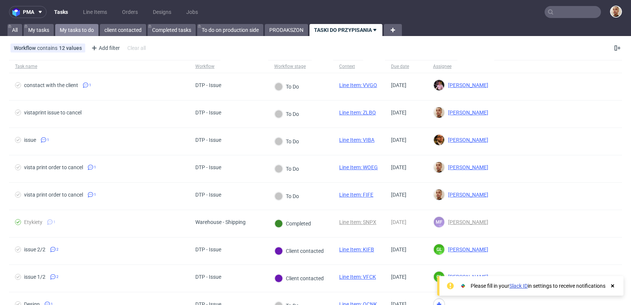
click at [91, 27] on link "My tasks to do" at bounding box center [76, 30] width 43 height 12
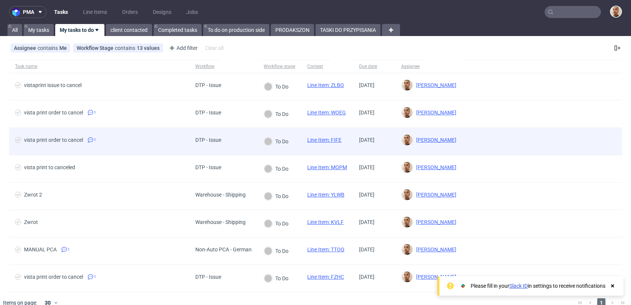
scroll to position [11, 0]
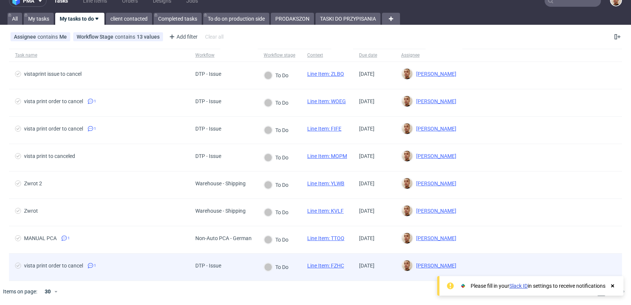
click at [133, 265] on span "vista print order to cancel 1" at bounding box center [99, 267] width 168 height 9
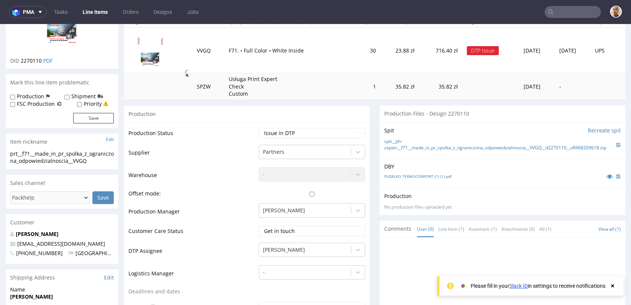
scroll to position [87, 0]
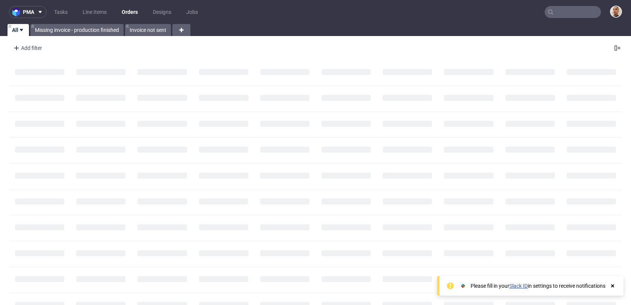
click at [565, 13] on input "text" at bounding box center [573, 12] width 56 height 12
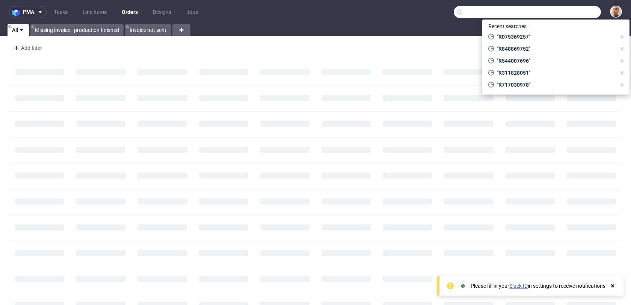
paste input "[EMAIL_ADDRESS][DOMAIN_NAME]"
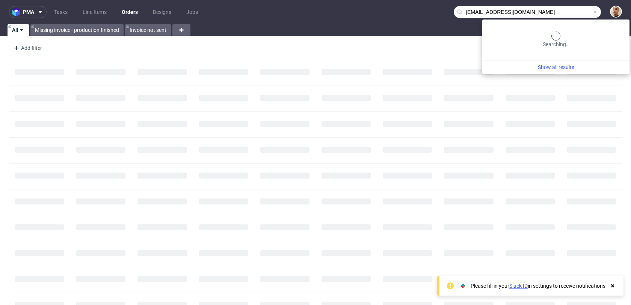
type input "[EMAIL_ADDRESS][DOMAIN_NAME]"
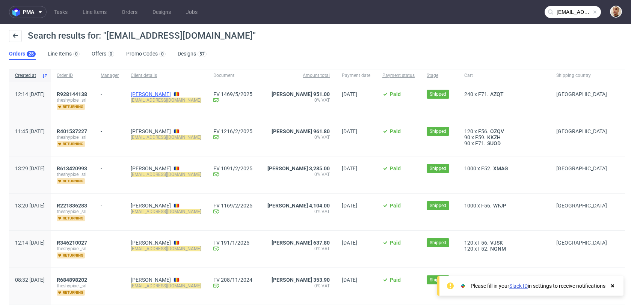
click at [165, 95] on link "[PERSON_NAME]" at bounding box center [151, 94] width 40 height 6
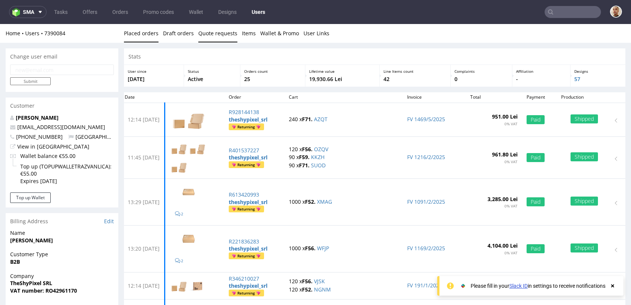
click at [215, 35] on link "Quote requests" at bounding box center [217, 33] width 39 height 18
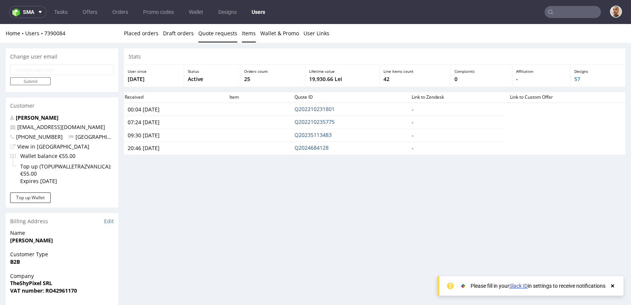
click at [244, 36] on link "Items" at bounding box center [249, 33] width 14 height 18
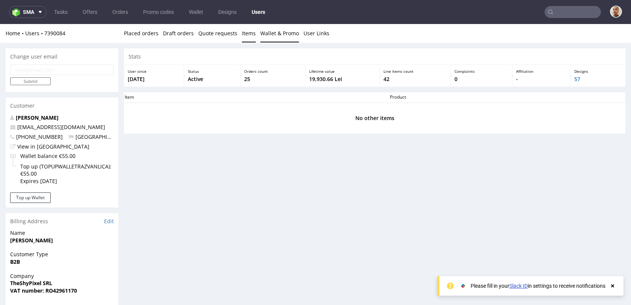
click at [271, 33] on link "Wallet & Promo" at bounding box center [279, 33] width 39 height 18
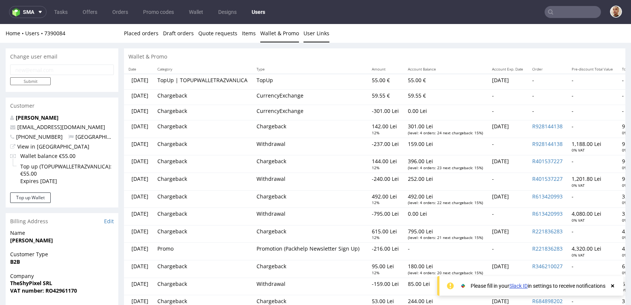
click at [313, 33] on link "User Links" at bounding box center [316, 33] width 26 height 18
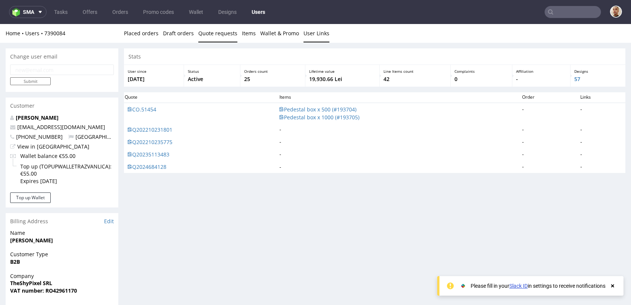
click at [202, 38] on link "Quote requests" at bounding box center [217, 33] width 39 height 18
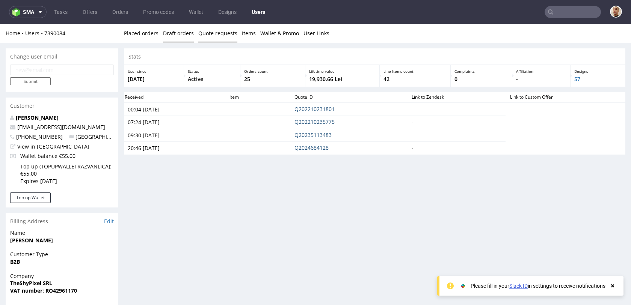
click at [180, 36] on link "Draft orders" at bounding box center [178, 33] width 31 height 18
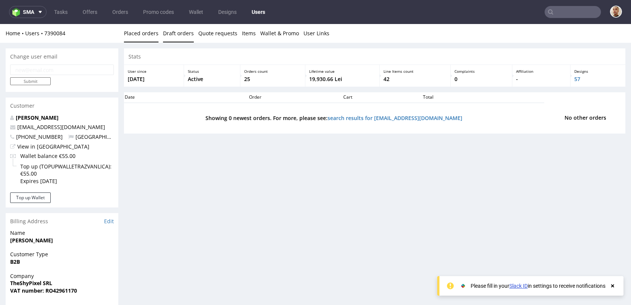
click at [153, 38] on link "Placed orders" at bounding box center [141, 33] width 35 height 18
